Goal: Task Accomplishment & Management: Complete application form

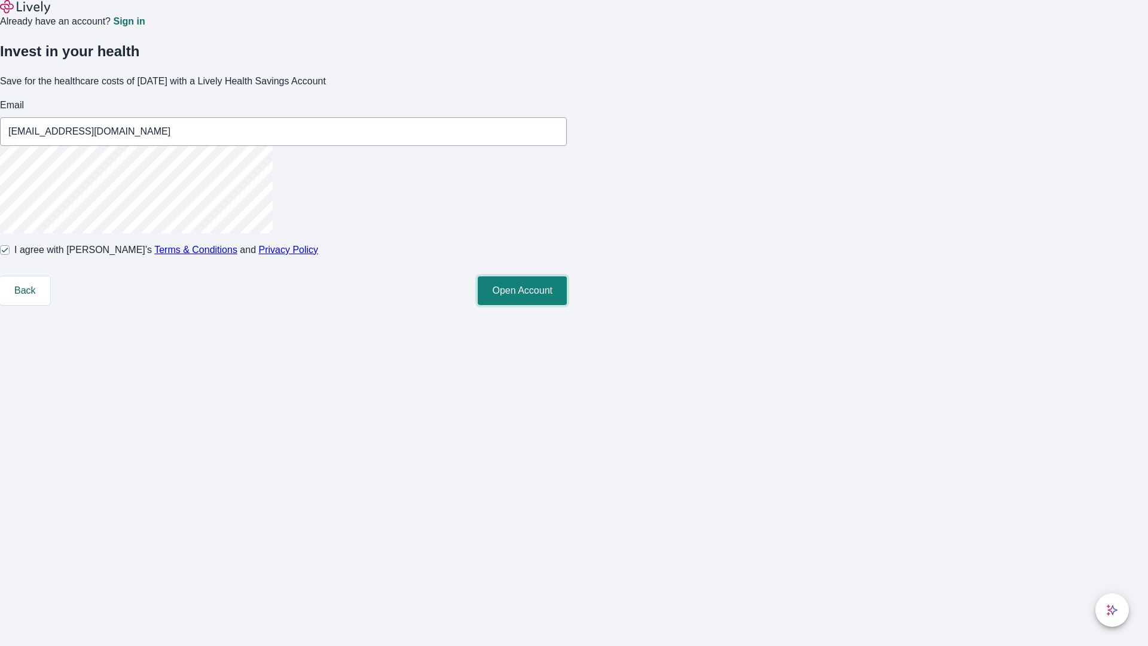
click at [567, 305] on button "Open Account" at bounding box center [522, 290] width 89 height 29
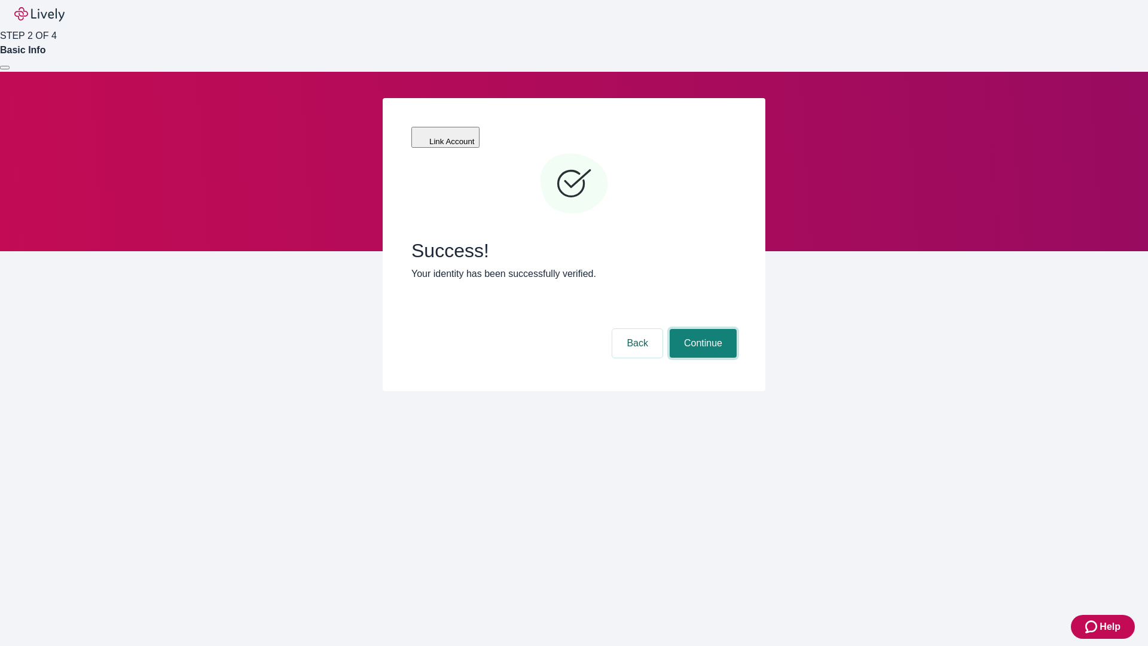
click at [701, 329] on button "Continue" at bounding box center [702, 343] width 67 height 29
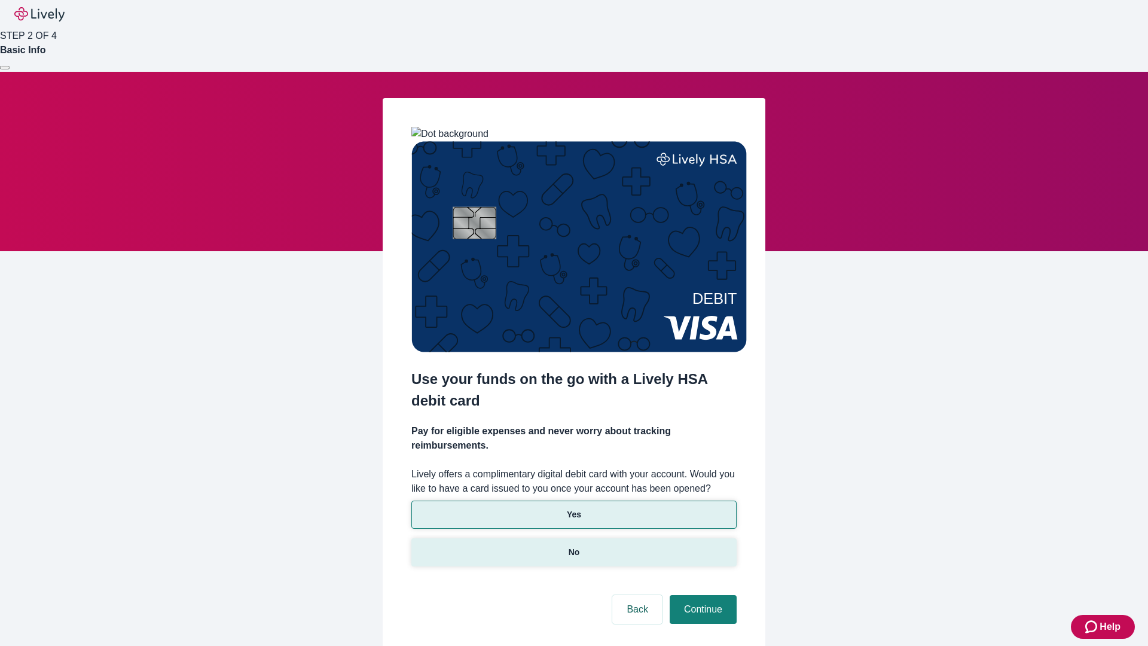
click at [573, 546] on p "No" at bounding box center [573, 552] width 11 height 13
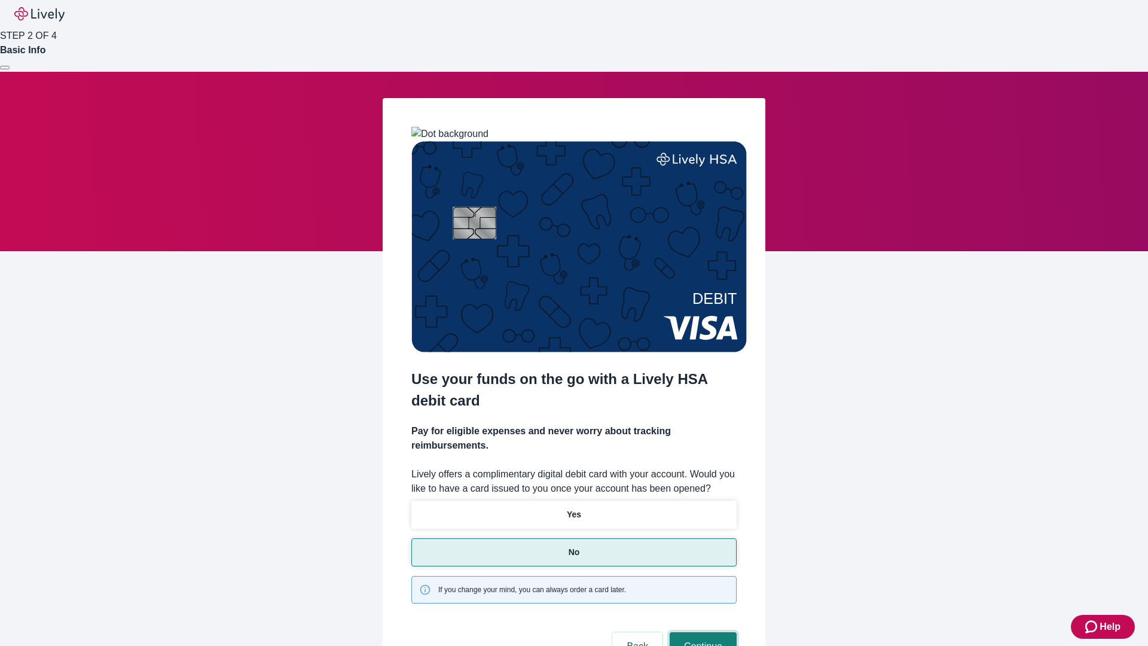
click at [701, 632] on button "Continue" at bounding box center [702, 646] width 67 height 29
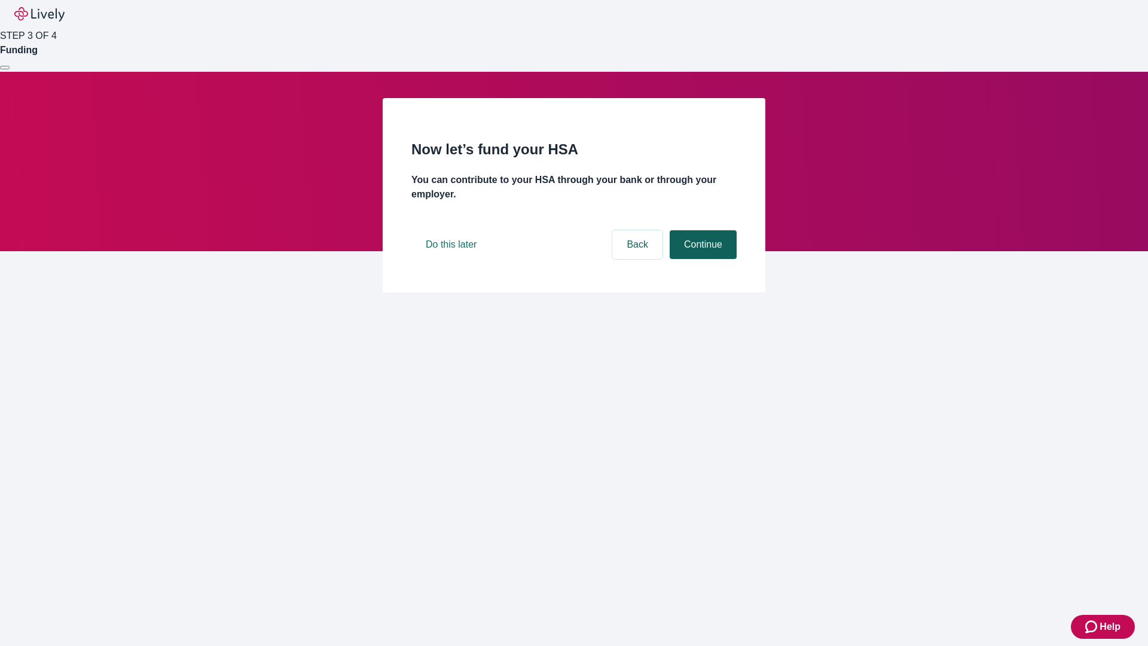
click at [701, 259] on button "Continue" at bounding box center [702, 244] width 67 height 29
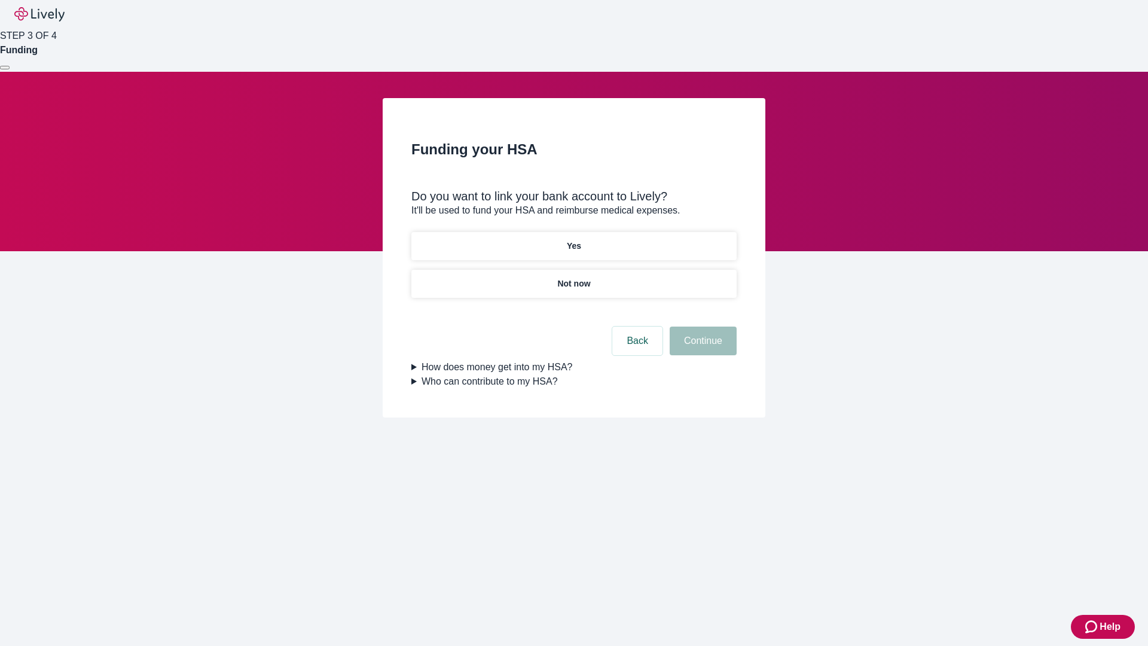
click at [573, 240] on p "Yes" at bounding box center [574, 246] width 14 height 13
click at [701, 326] on button "Continue" at bounding box center [702, 340] width 67 height 29
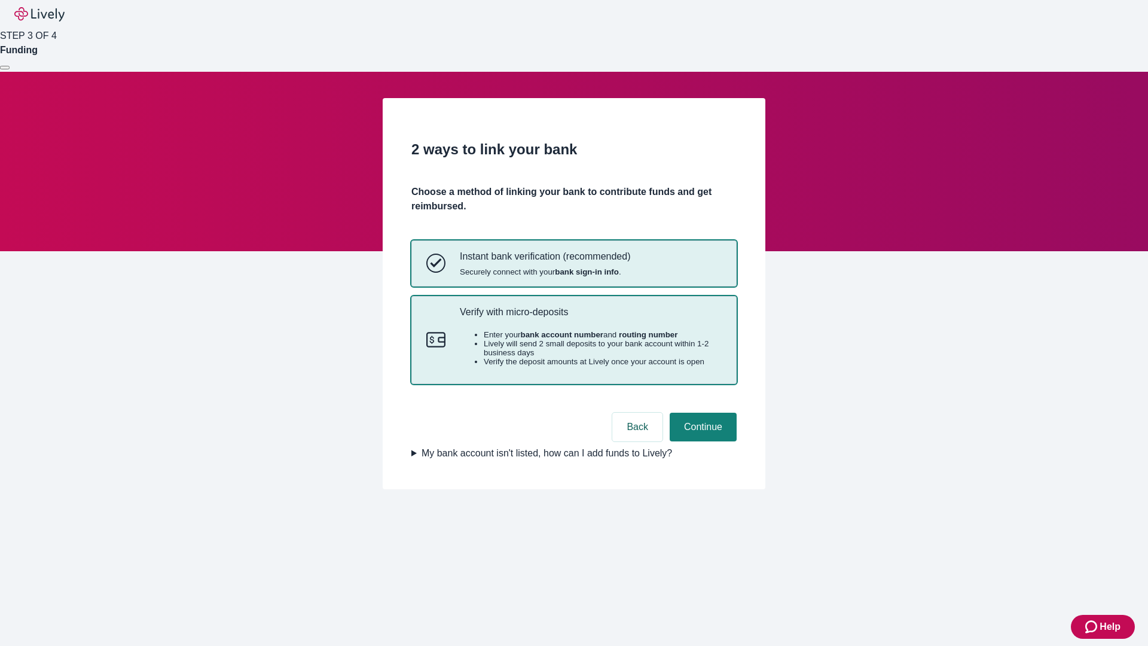
click at [590, 317] on p "Verify with micro-deposits" at bounding box center [591, 311] width 262 height 11
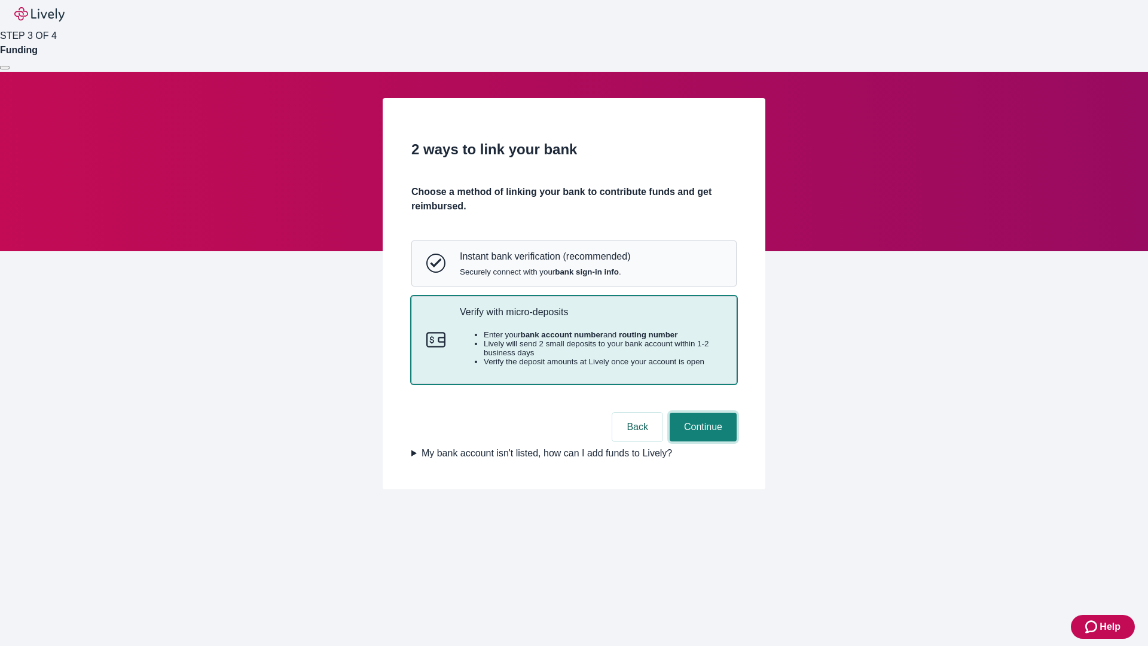
click at [701, 441] on button "Continue" at bounding box center [702, 426] width 67 height 29
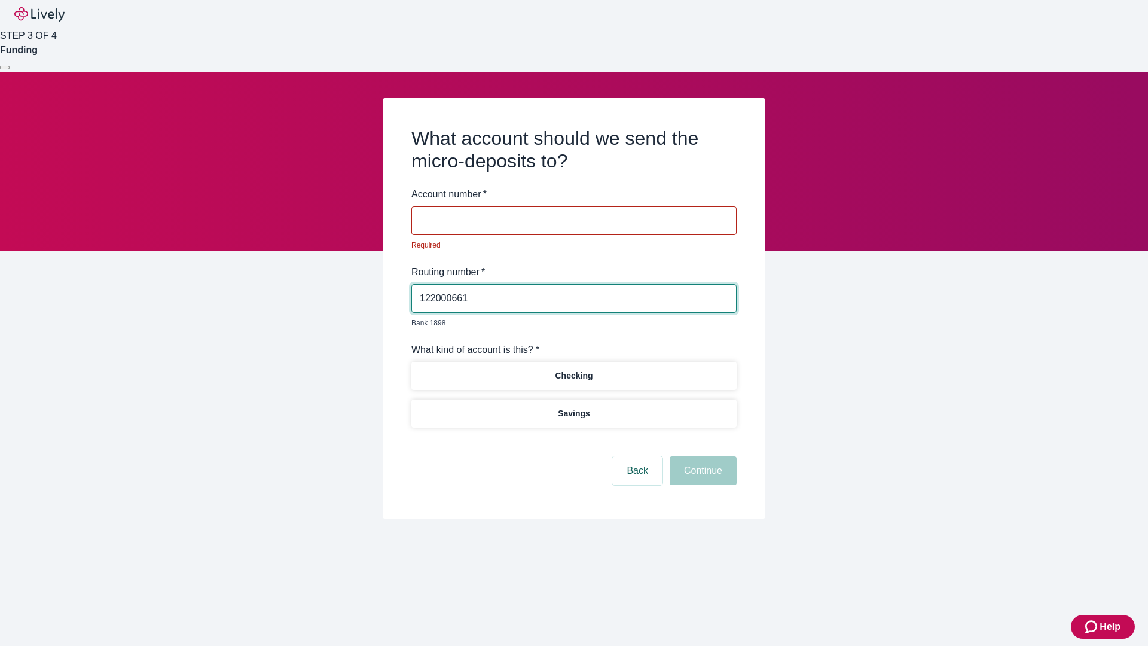
type input "122000661"
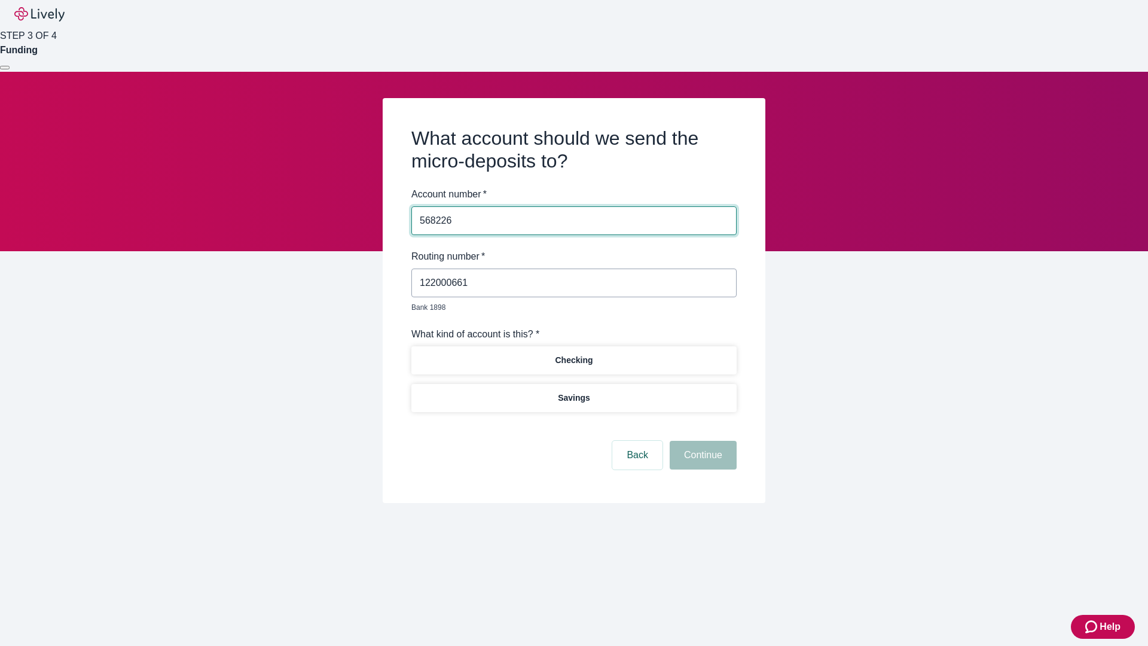
type input "568226"
click at [573, 354] on p "Checking" at bounding box center [574, 360] width 38 height 13
click at [701, 441] on button "Continue" at bounding box center [702, 454] width 67 height 29
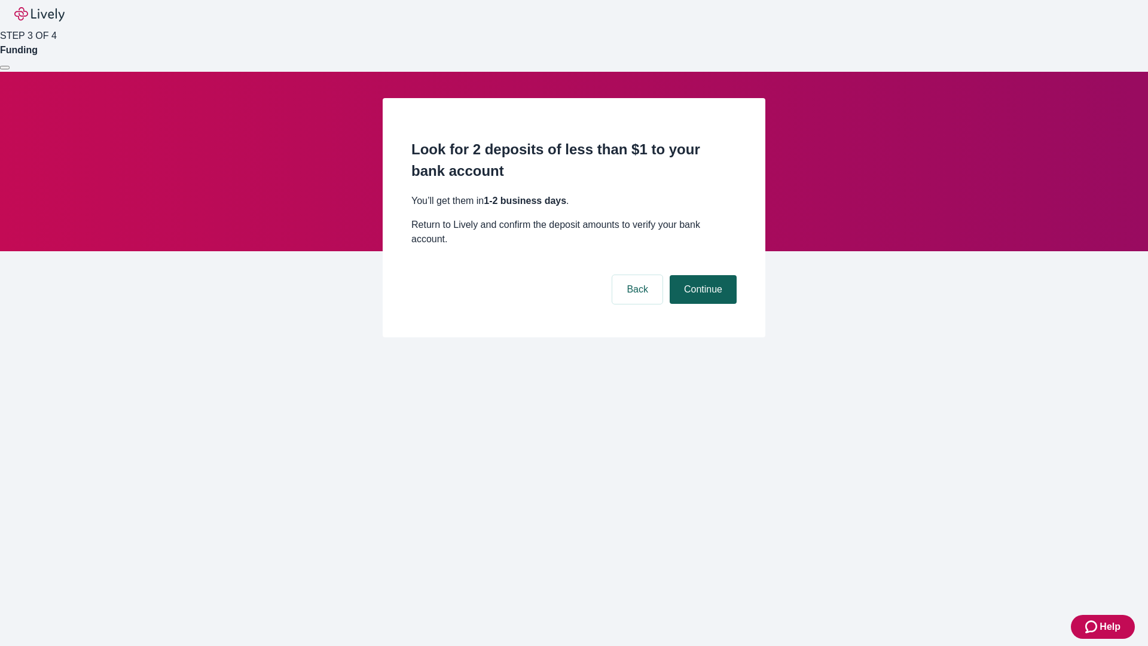
click at [701, 275] on button "Continue" at bounding box center [702, 289] width 67 height 29
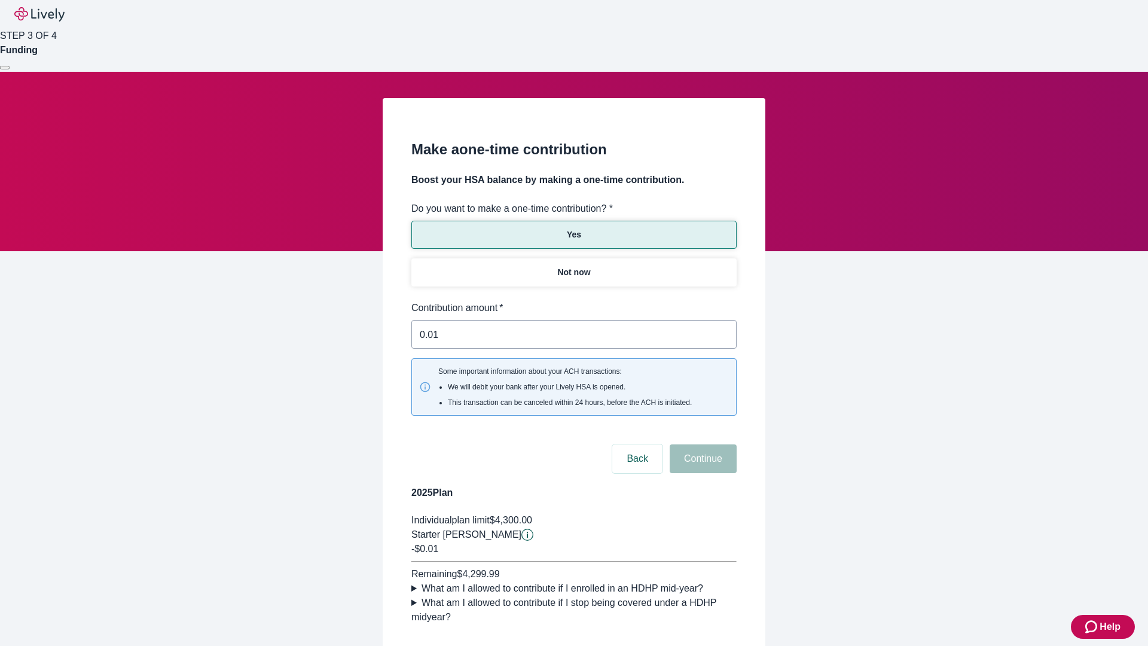
type input "0.01"
click at [701, 444] on button "Continue" at bounding box center [702, 458] width 67 height 29
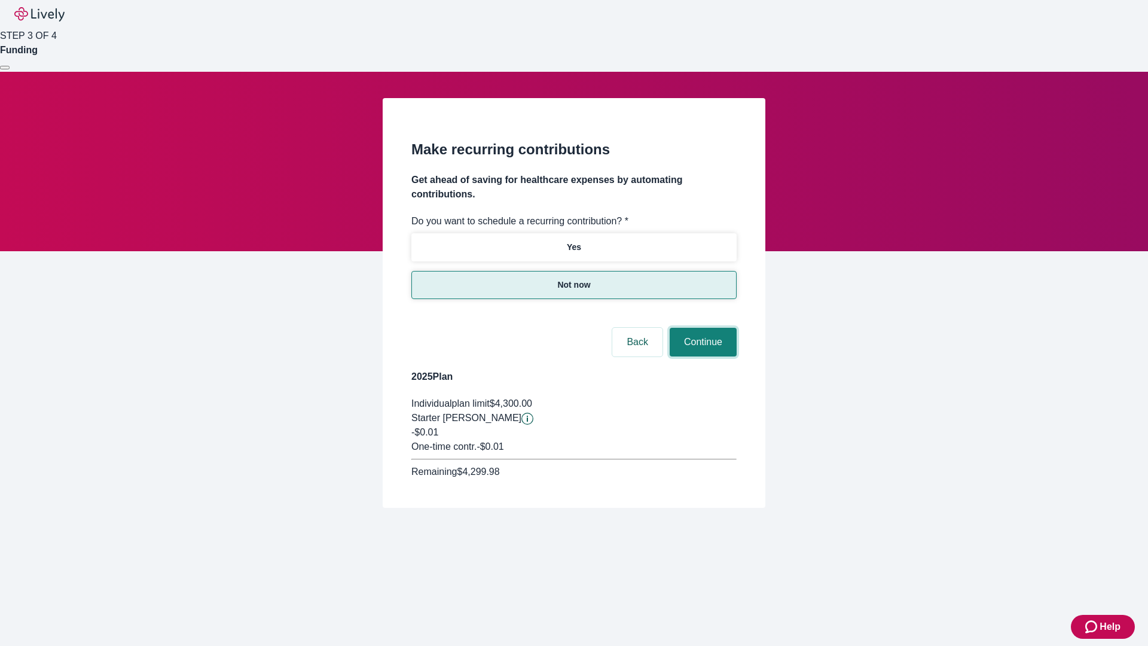
click at [701, 328] on button "Continue" at bounding box center [702, 342] width 67 height 29
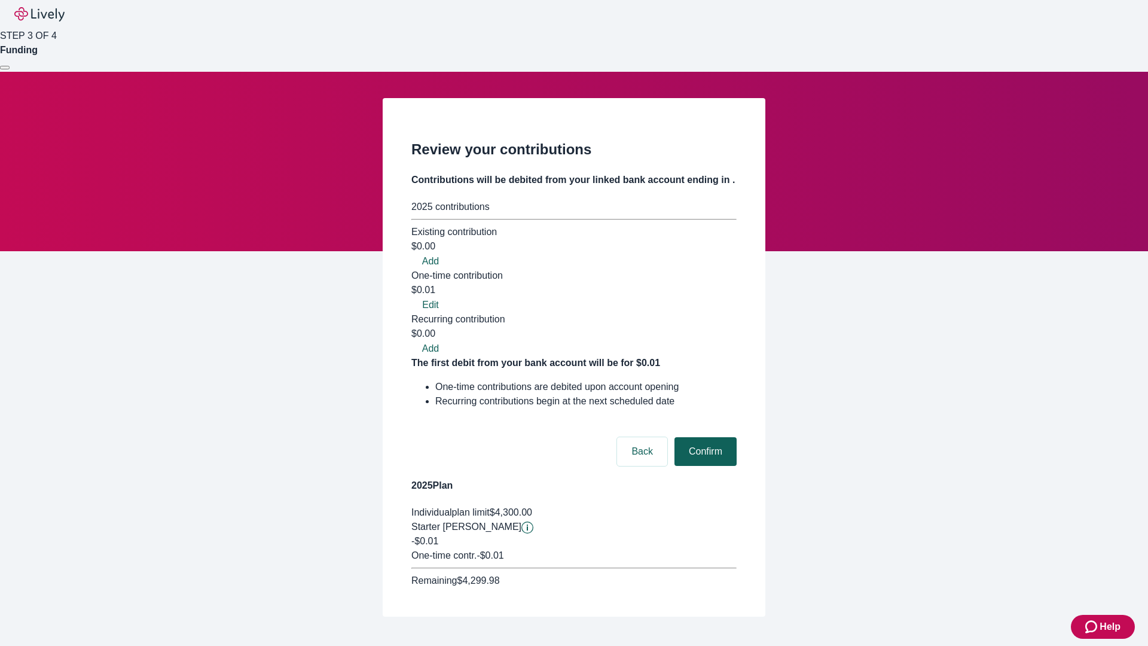
click at [703, 437] on button "Confirm" at bounding box center [705, 451] width 62 height 29
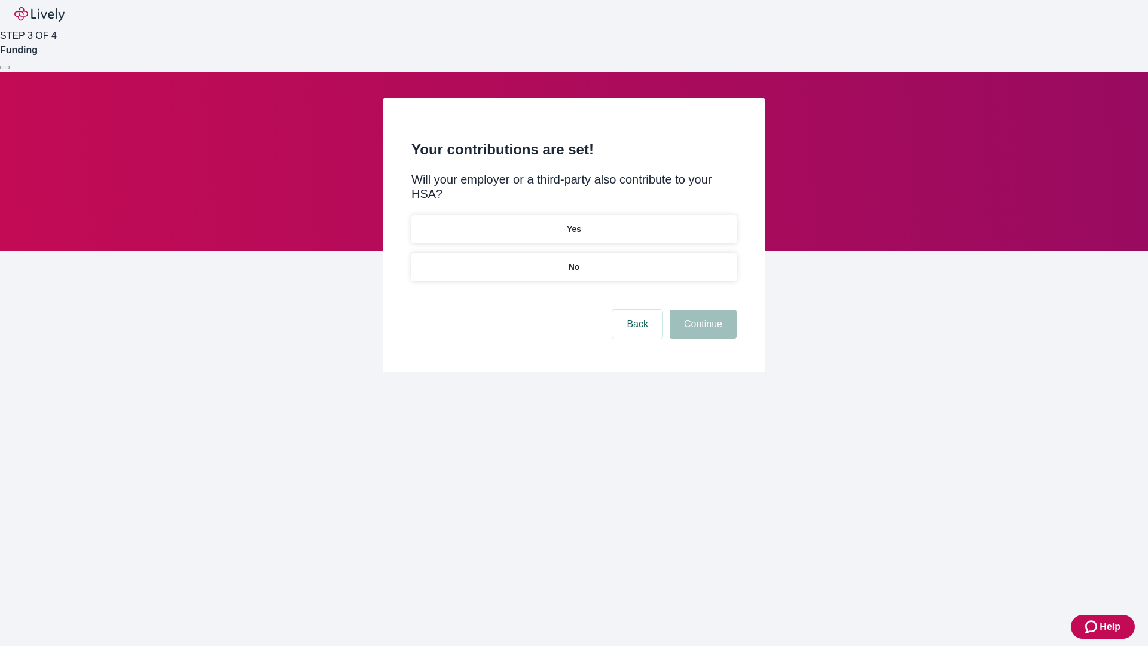
click at [573, 261] on p "No" at bounding box center [573, 267] width 11 height 13
click at [701, 310] on button "Continue" at bounding box center [702, 324] width 67 height 29
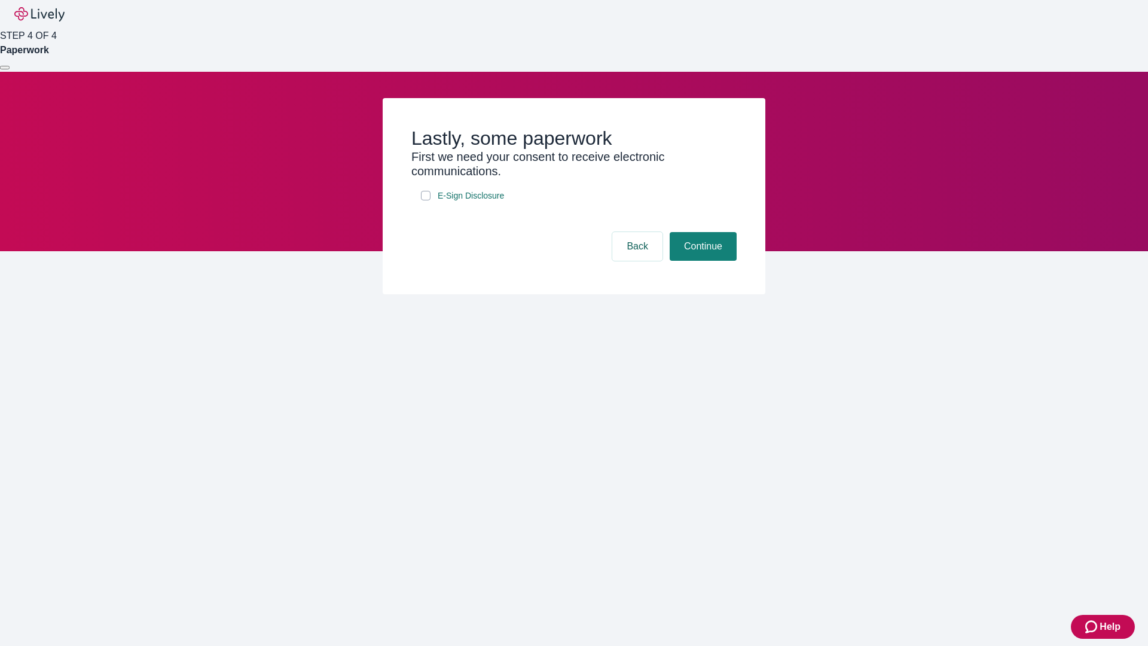
click at [426, 200] on input "E-Sign Disclosure" at bounding box center [426, 196] width 10 height 10
checkbox input "true"
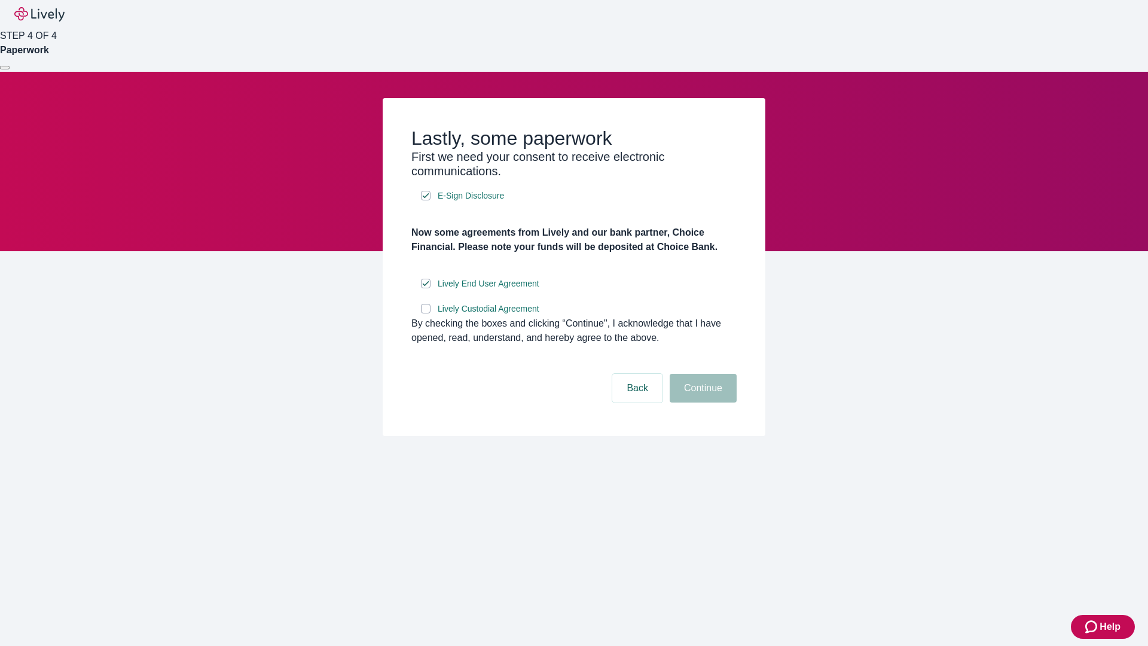
click at [426, 313] on input "Lively Custodial Agreement" at bounding box center [426, 309] width 10 height 10
checkbox input "true"
click at [701, 402] on button "Continue" at bounding box center [702, 388] width 67 height 29
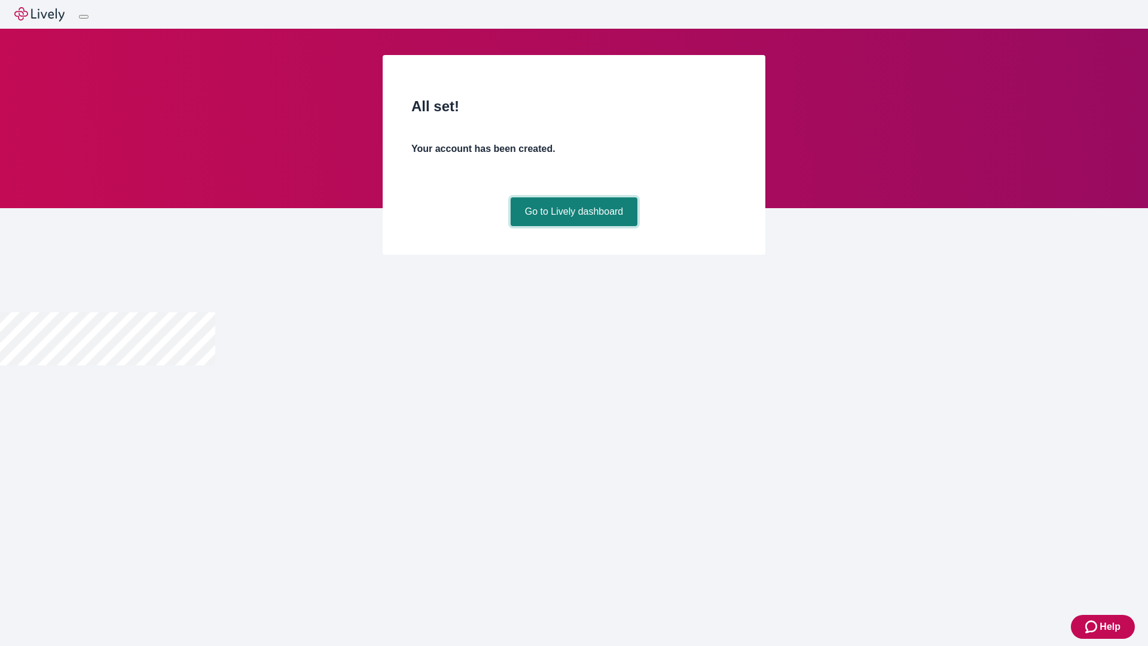
click at [573, 226] on link "Go to Lively dashboard" at bounding box center [573, 211] width 127 height 29
